Goal: Find specific page/section

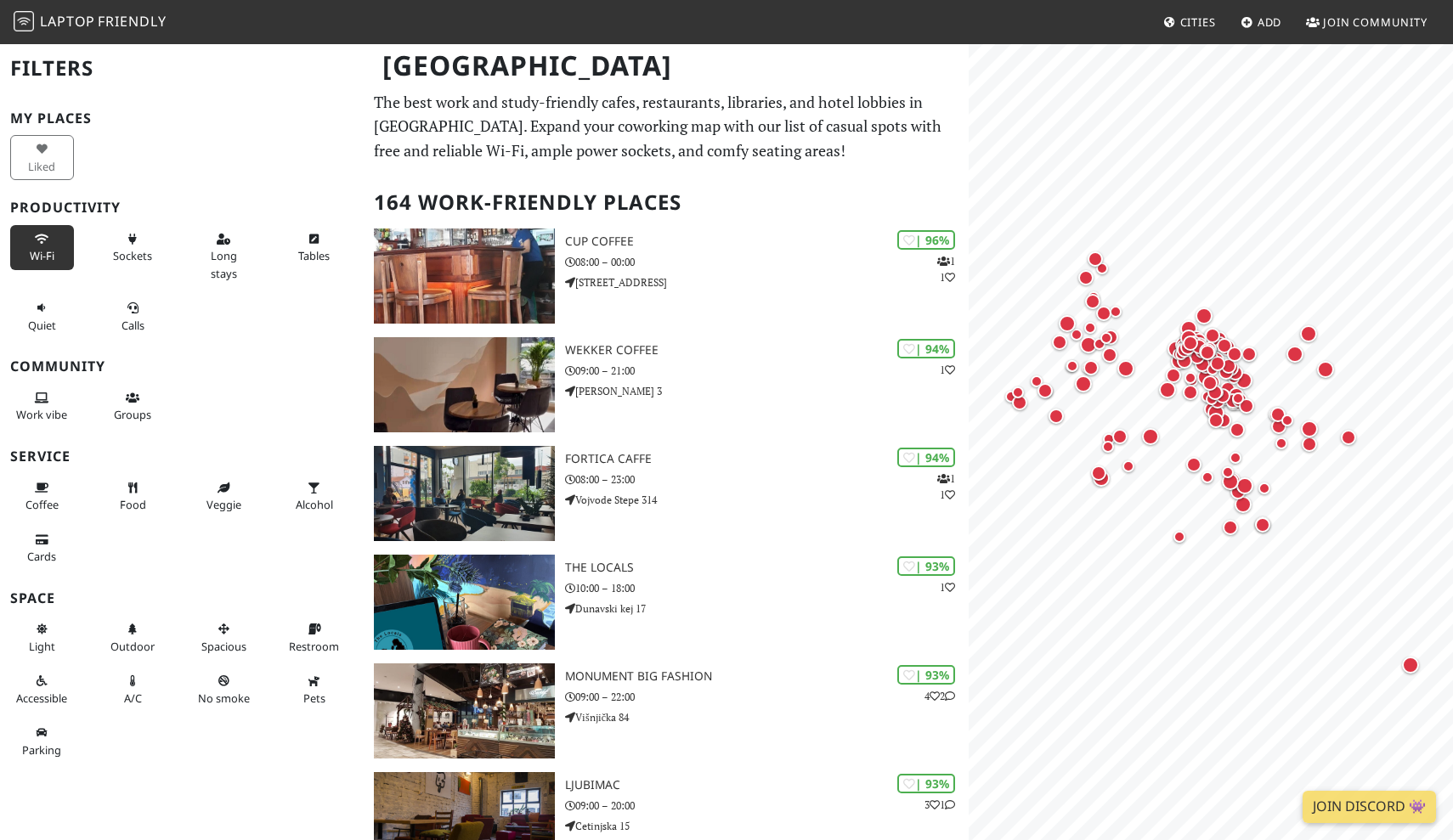
click at [55, 248] on button "Wi-Fi" at bounding box center [41, 248] width 64 height 45
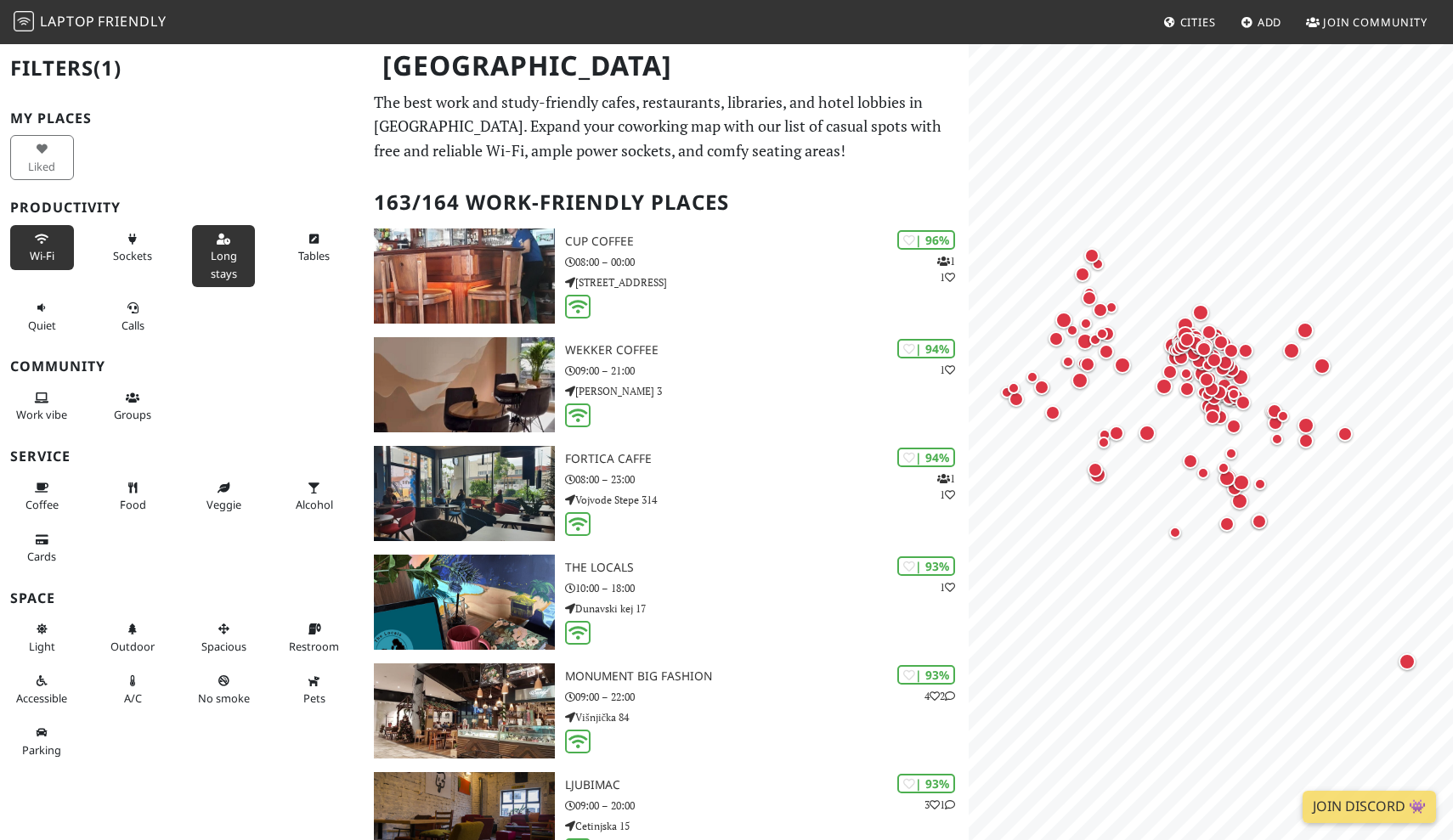
click at [251, 262] on button "Long stays" at bounding box center [224, 256] width 64 height 62
click at [132, 253] on span "Sockets" at bounding box center [132, 255] width 39 height 15
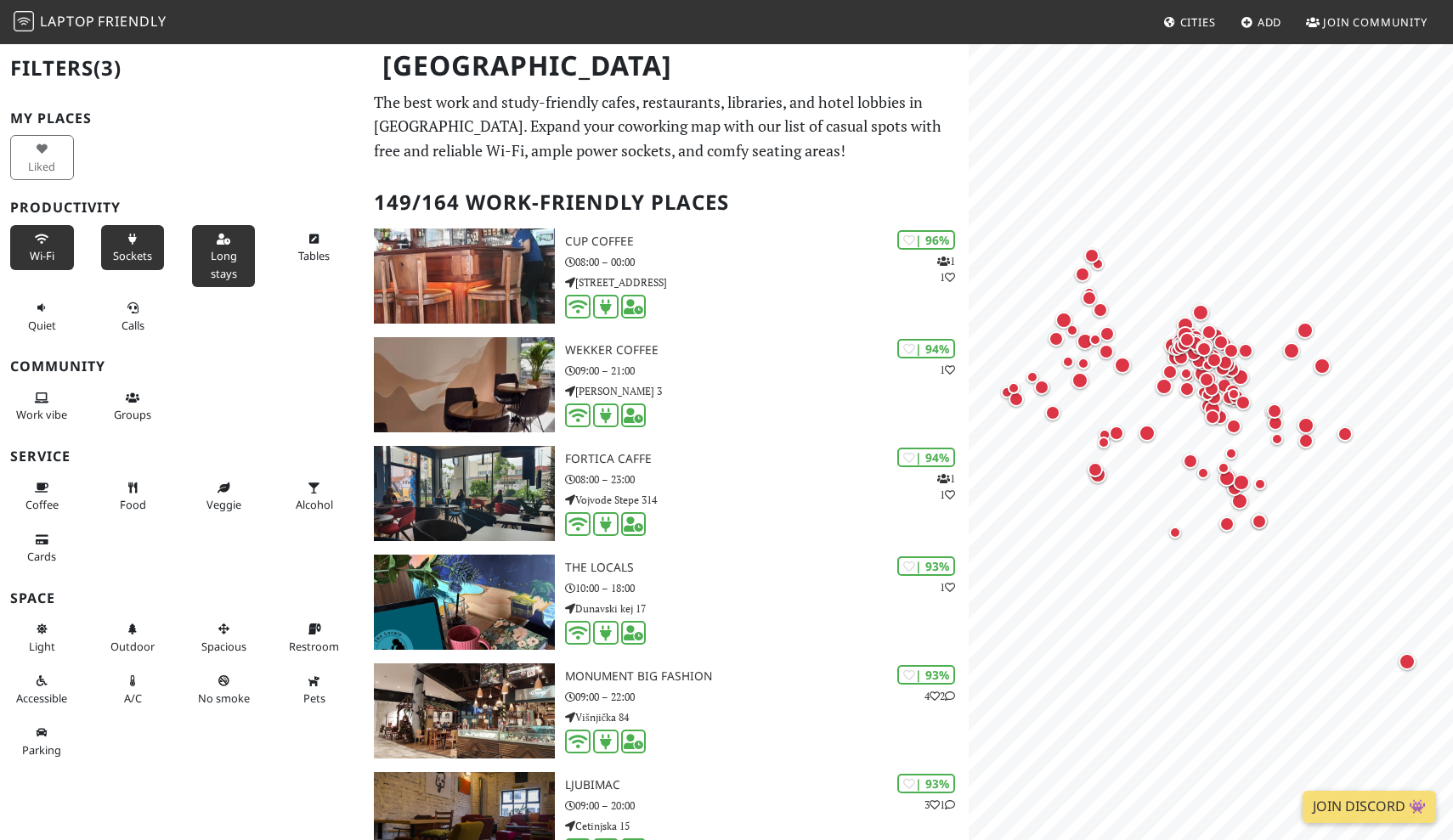
click at [132, 253] on span "Sockets" at bounding box center [132, 255] width 39 height 15
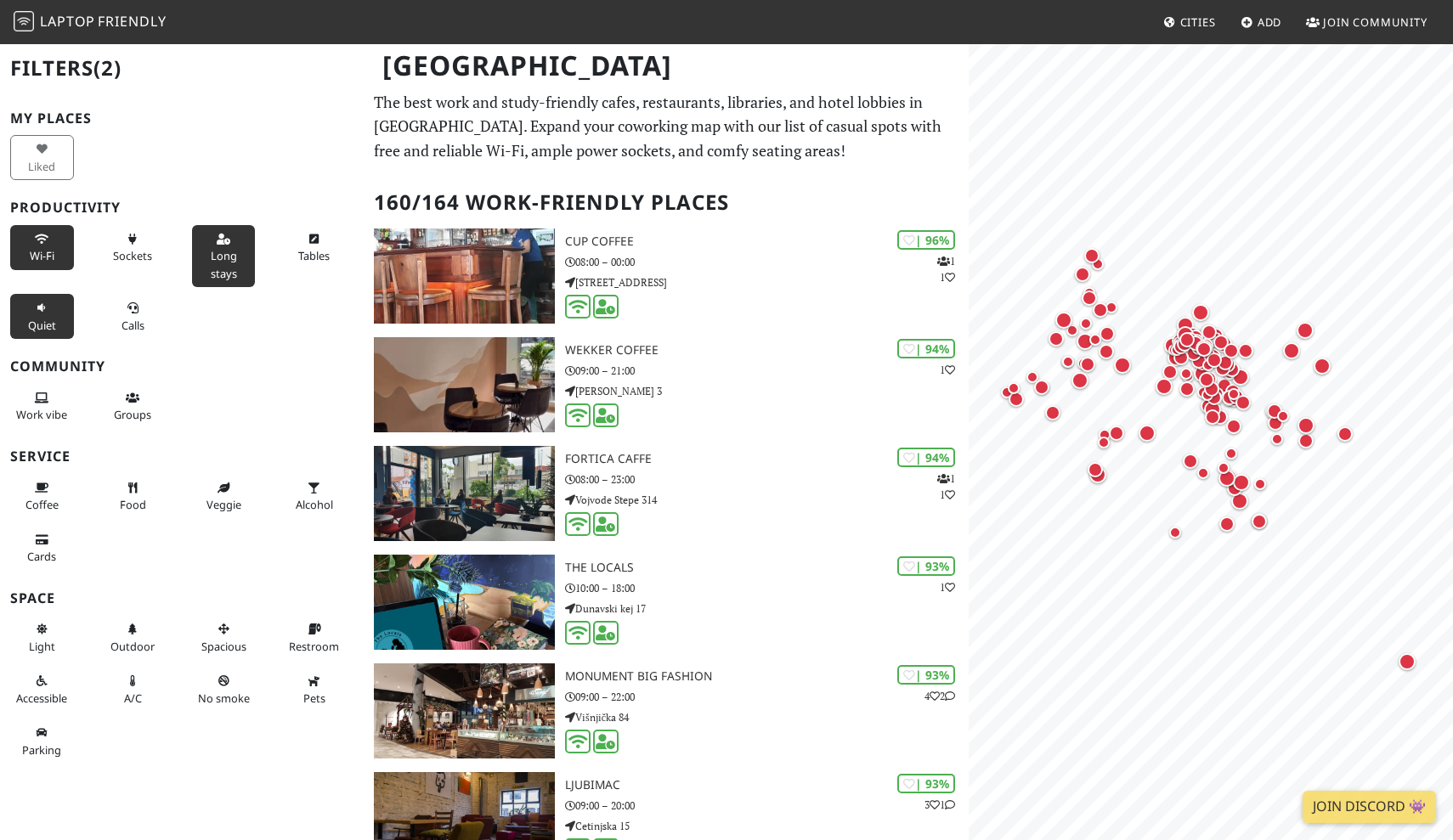
click at [48, 309] on icon at bounding box center [41, 309] width 13 height 11
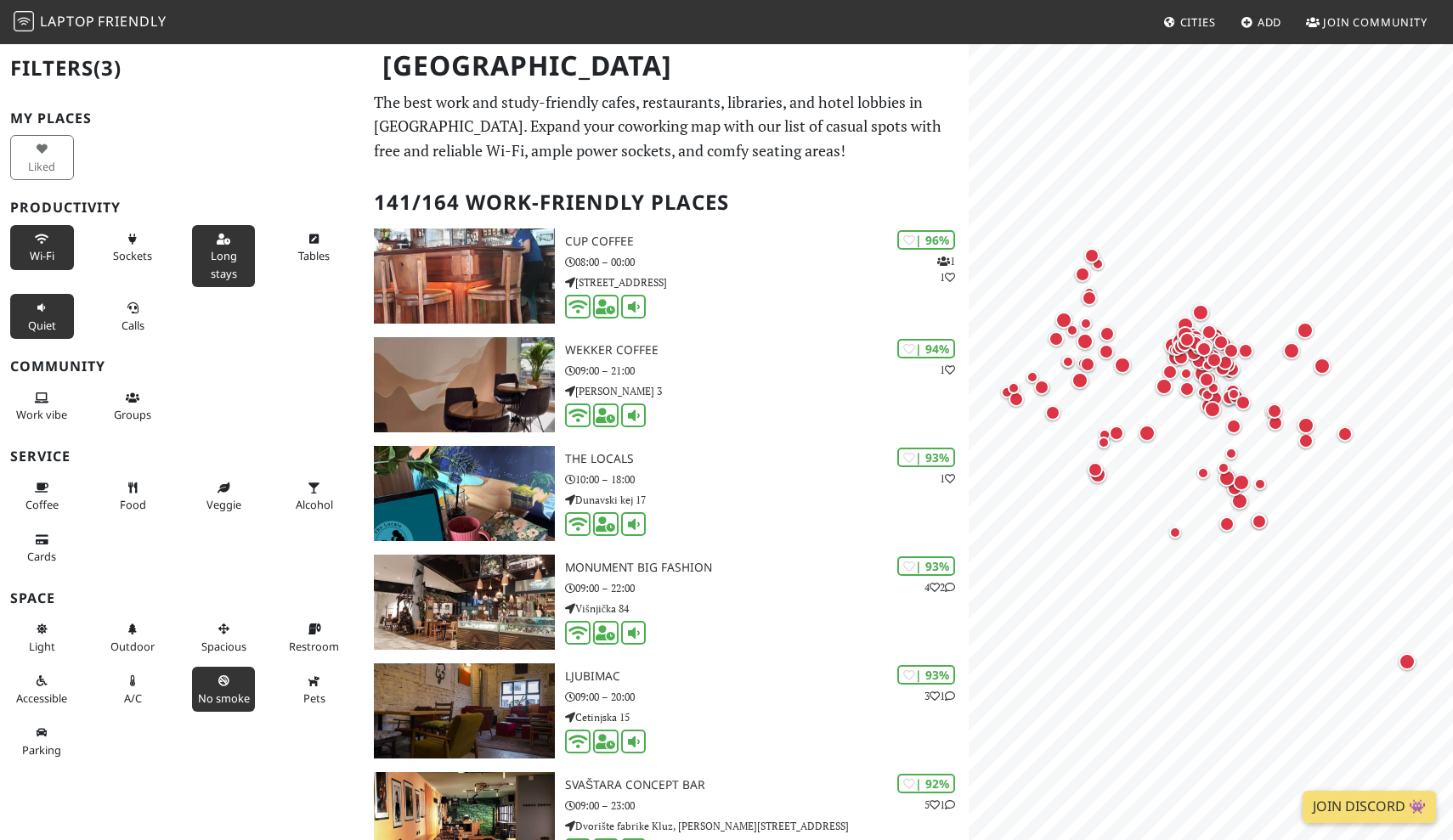
click at [223, 676] on icon at bounding box center [223, 682] width 13 height 11
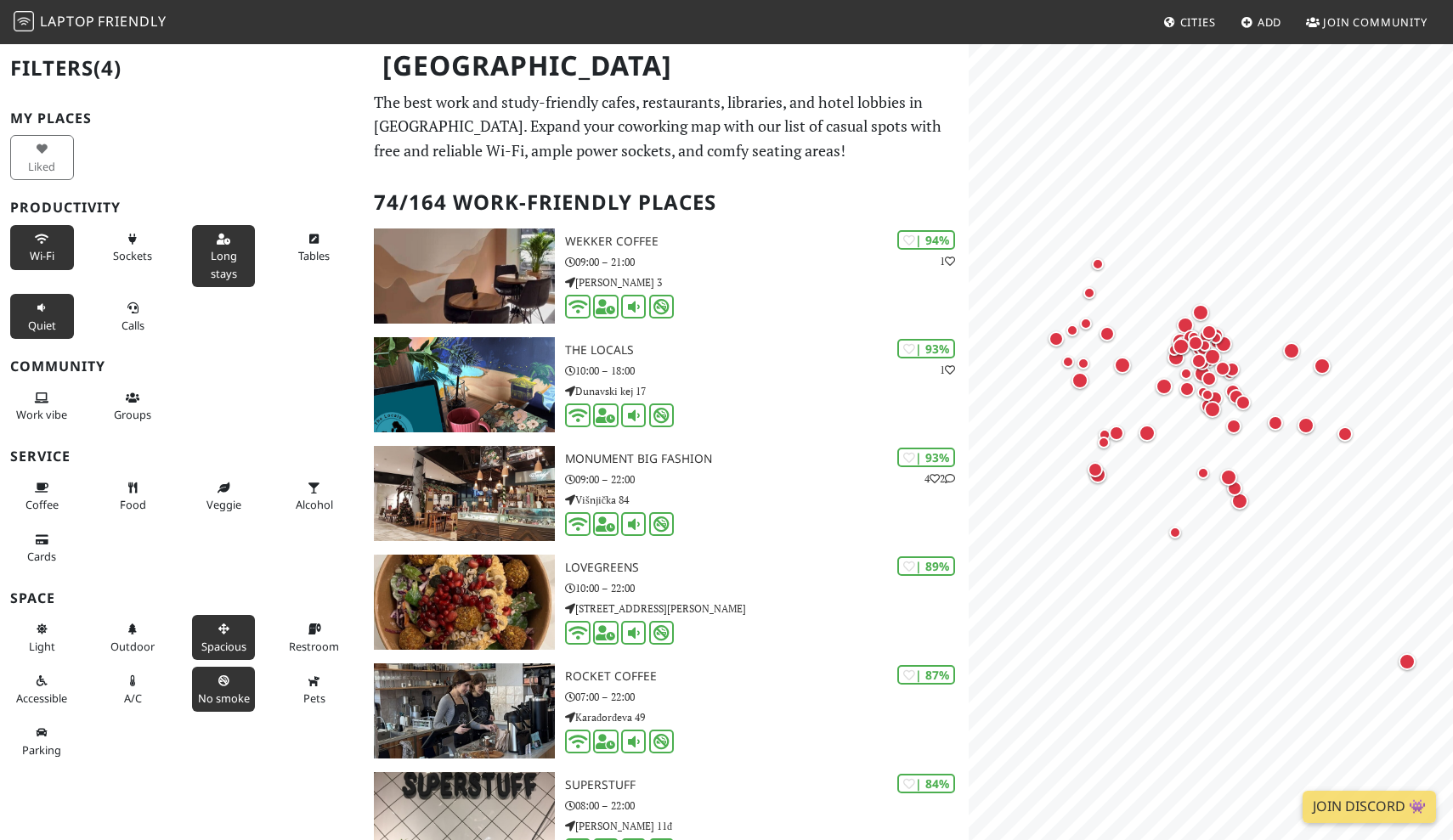
click at [246, 620] on button "Spacious" at bounding box center [224, 637] width 64 height 45
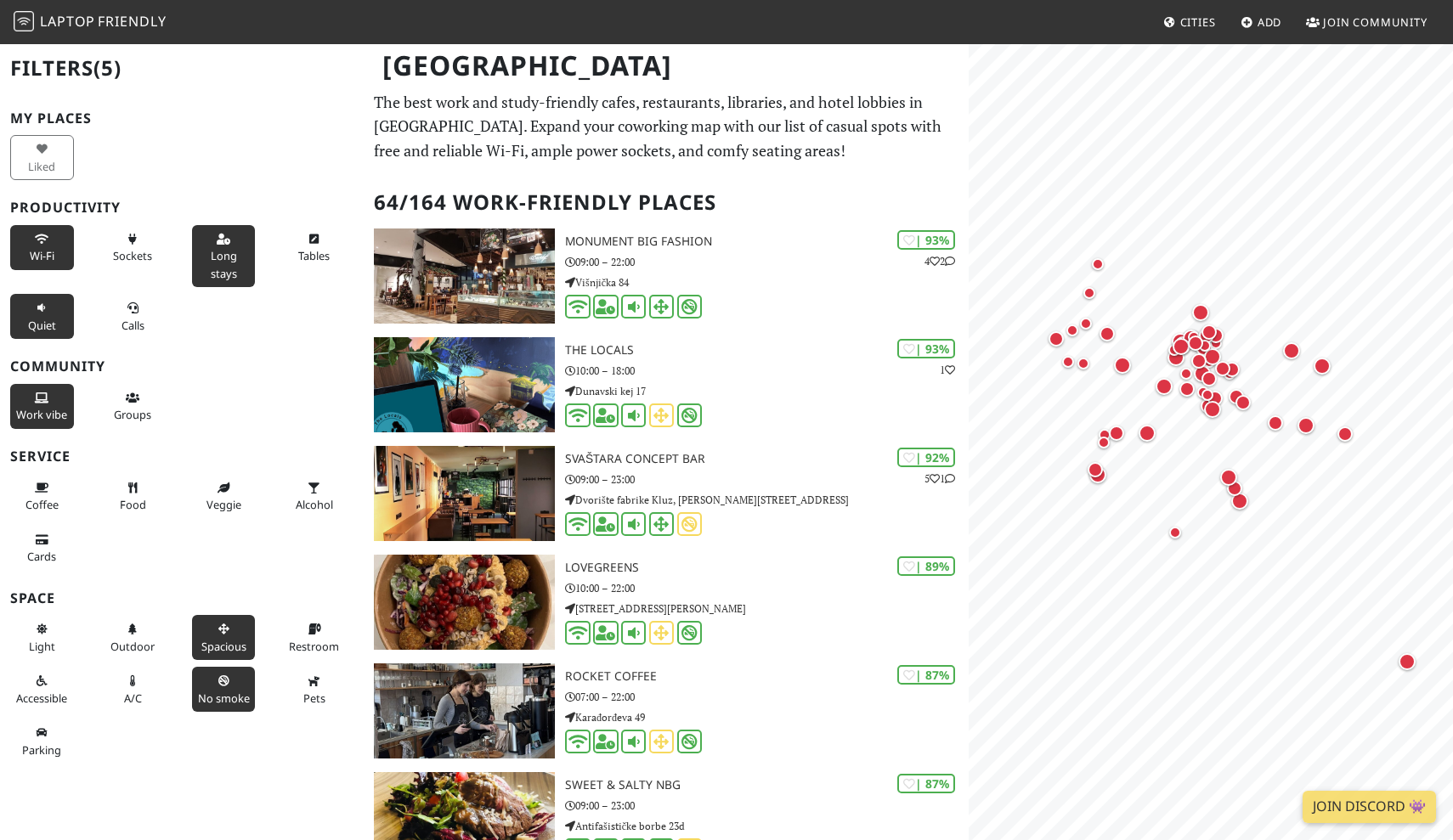
click at [40, 397] on icon at bounding box center [41, 399] width 13 height 11
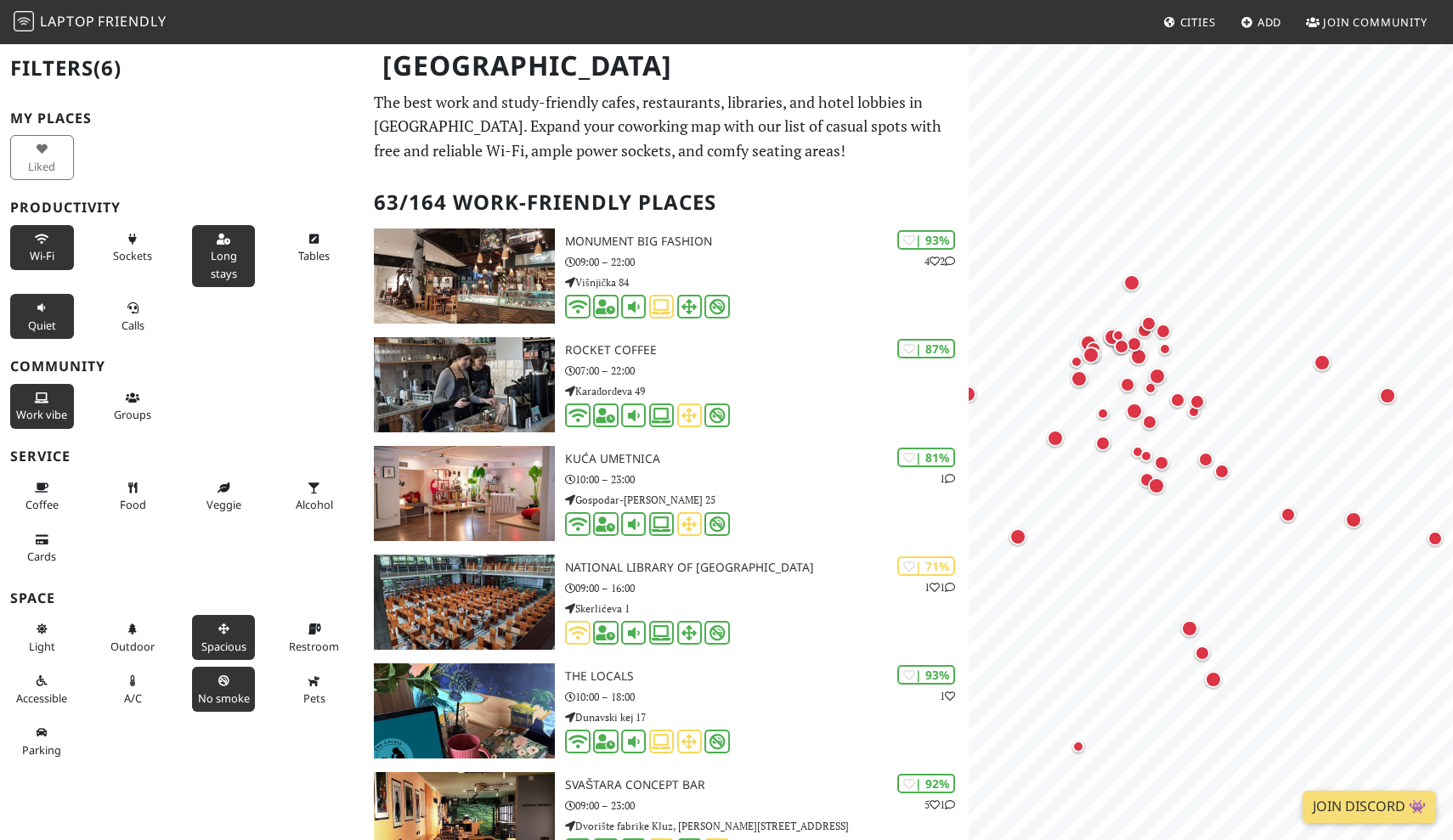
click at [213, 639] on span "Spacious" at bounding box center [224, 646] width 45 height 15
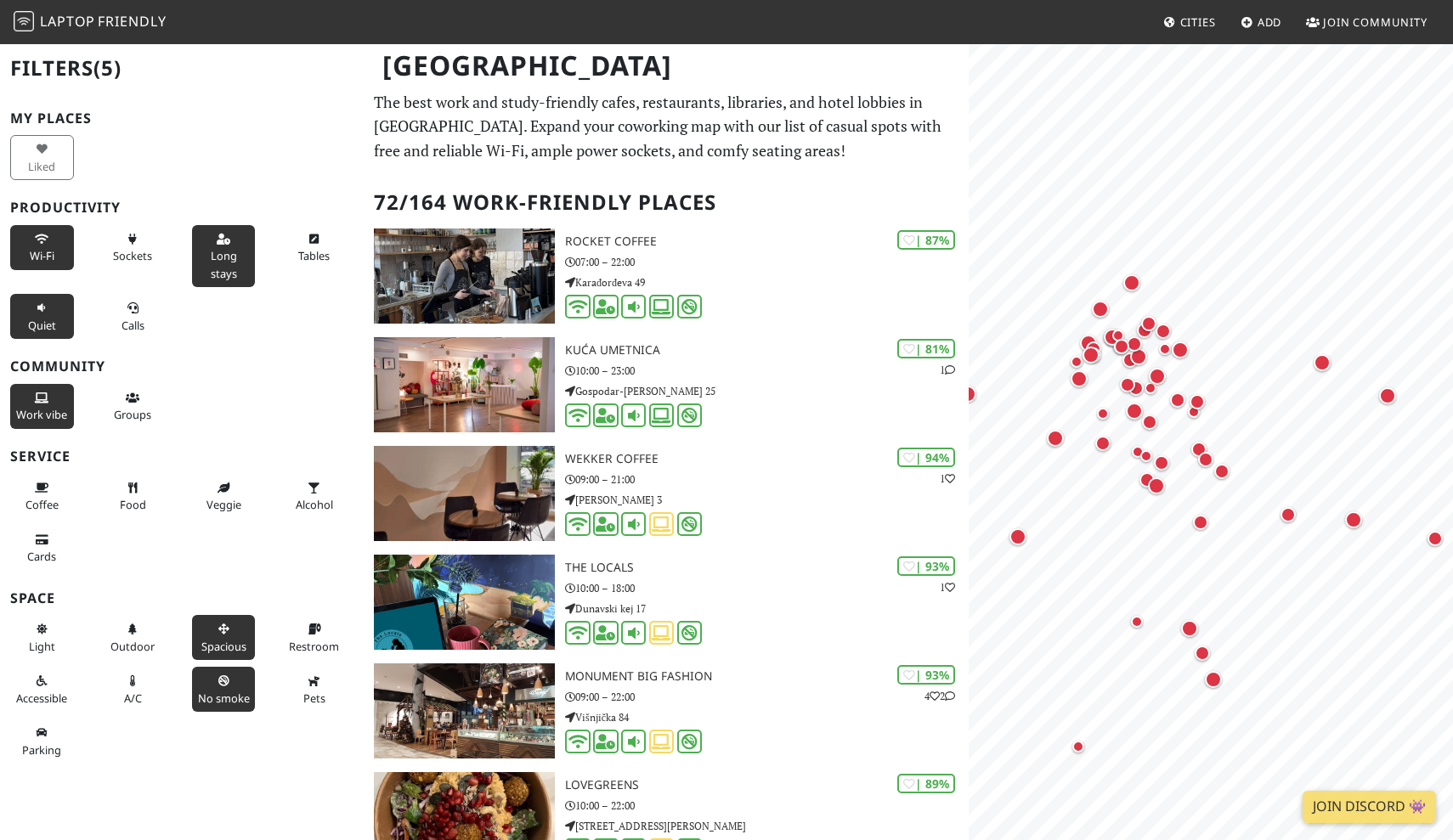
click at [213, 639] on span "Spacious" at bounding box center [224, 646] width 45 height 15
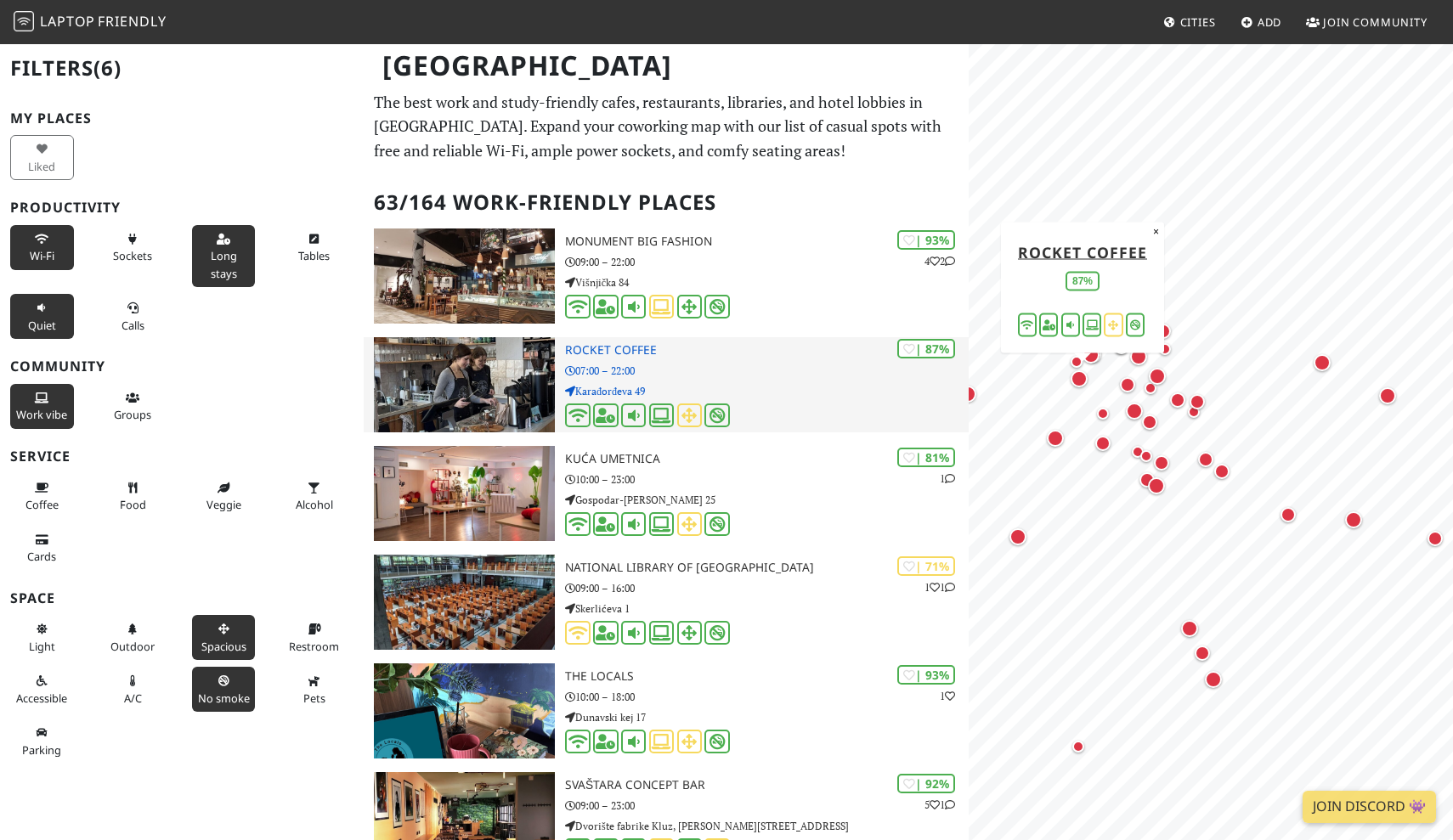
click at [623, 353] on h3 "Rocket Coffee" at bounding box center [766, 351] width 404 height 14
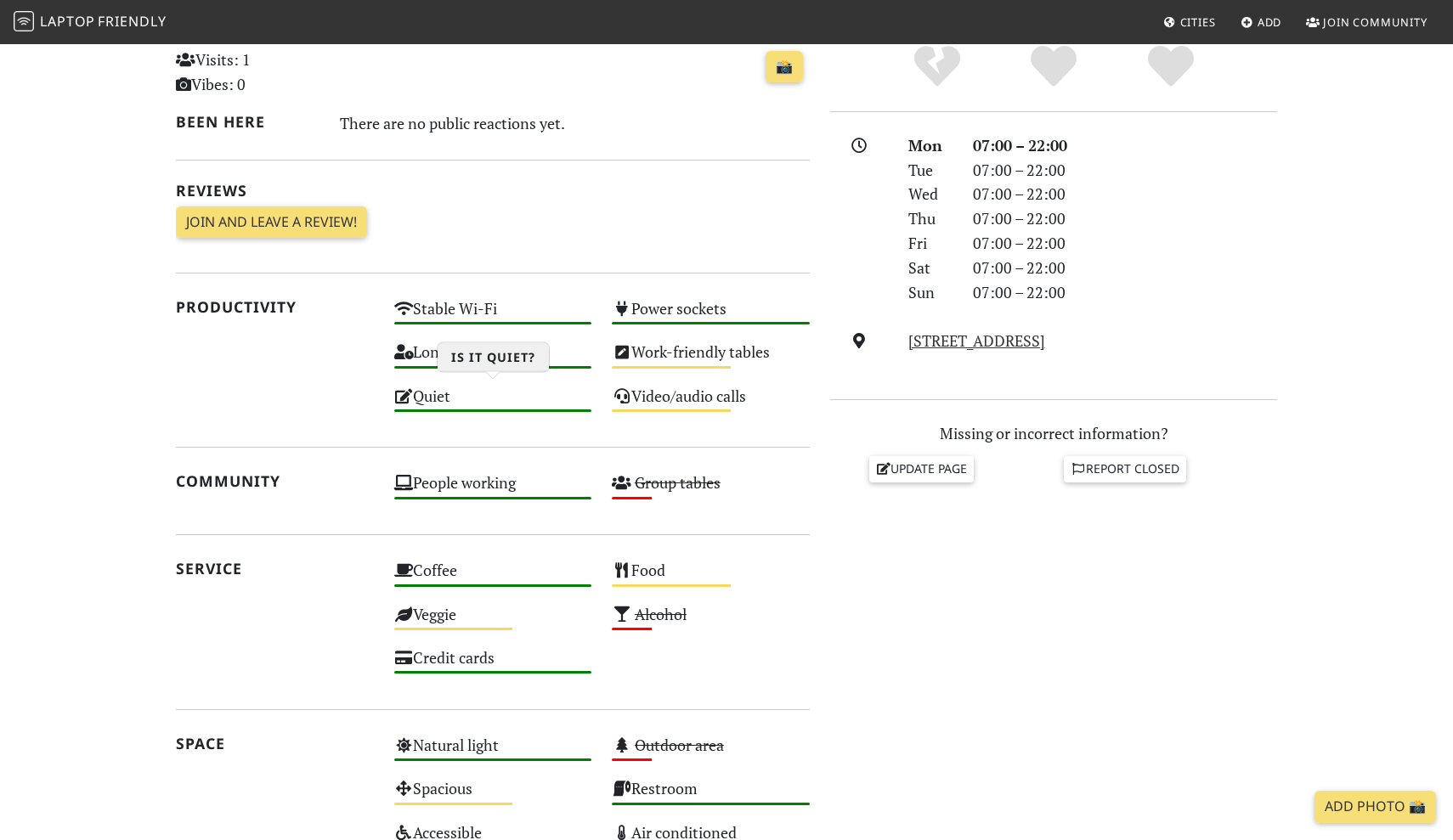
scroll to position [412, 0]
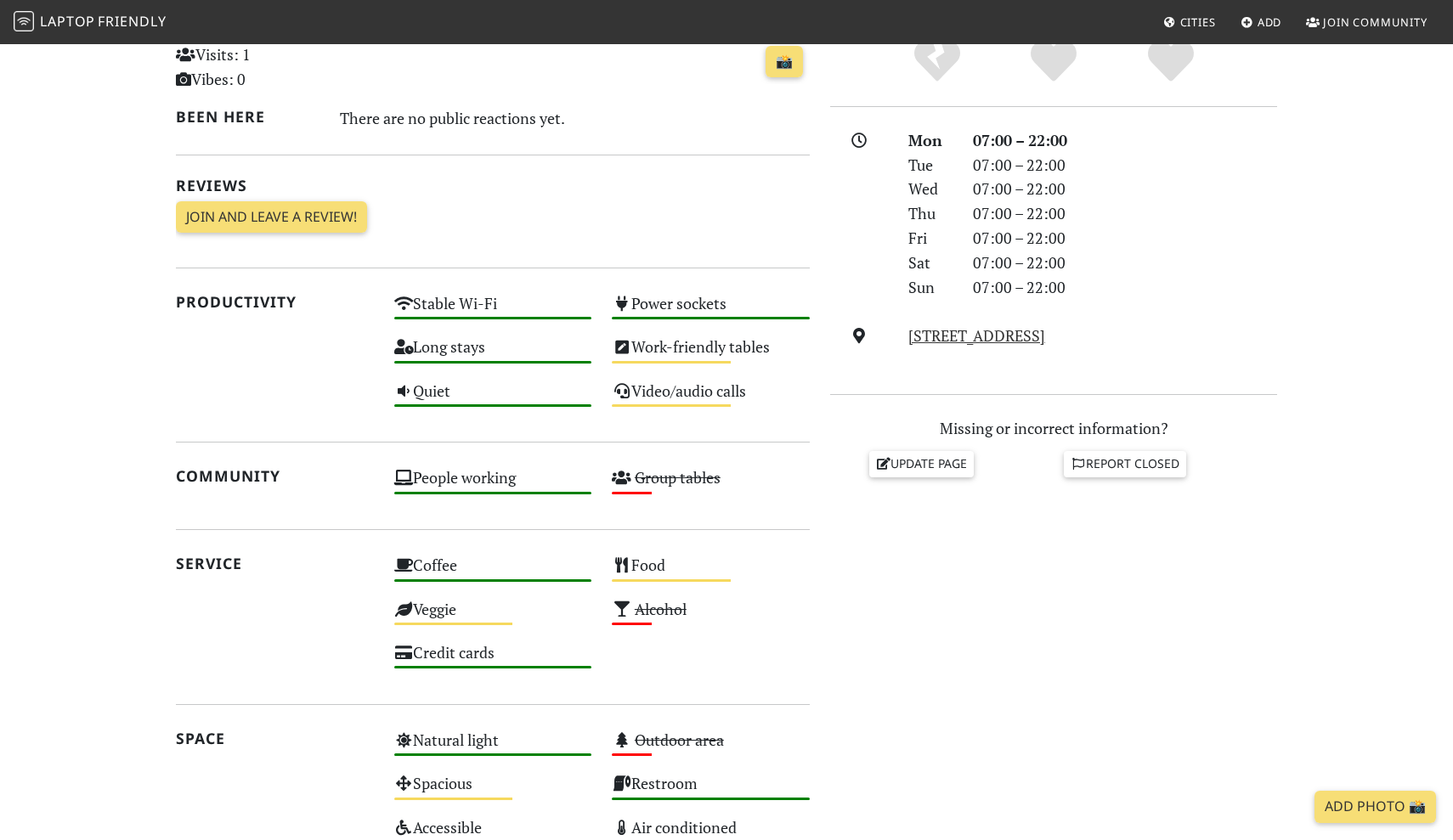
click at [1025, 1] on nav "Laptop Friendly Cities Add Join Community" at bounding box center [726, 21] width 1453 height 44
click at [1026, 4] on nav "Laptop Friendly Cities Add Join Community" at bounding box center [726, 21] width 1453 height 44
